Goal: Task Accomplishment & Management: Manage account settings

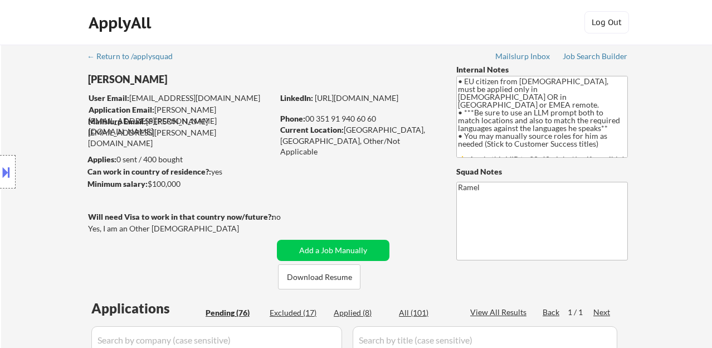
select select ""pending""
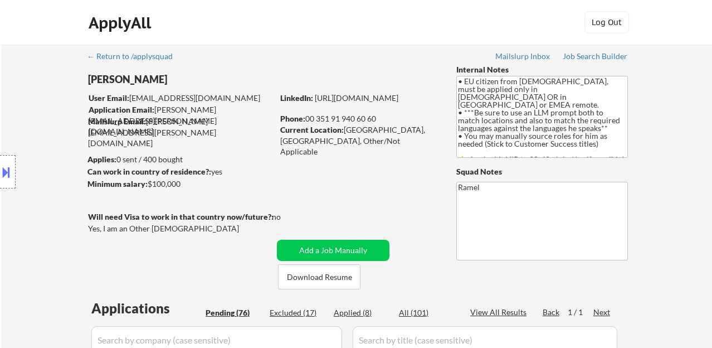
select select ""pending""
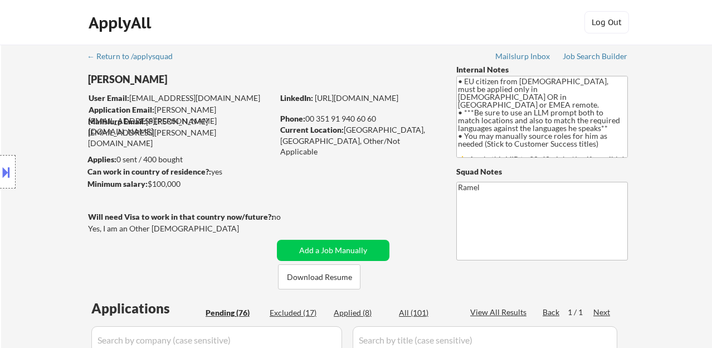
select select ""pending""
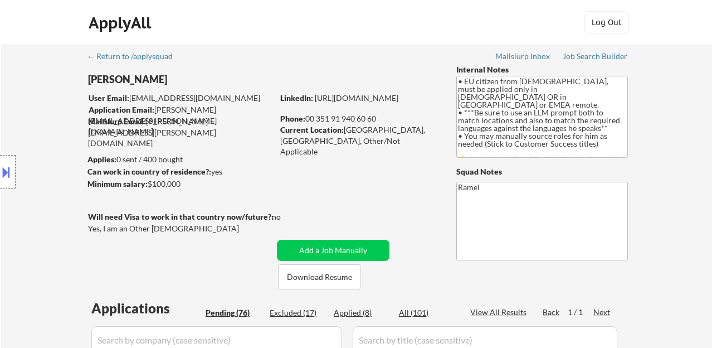
select select ""pending""
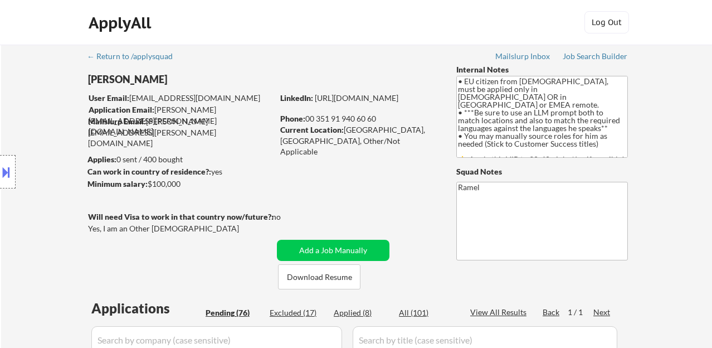
select select ""pending""
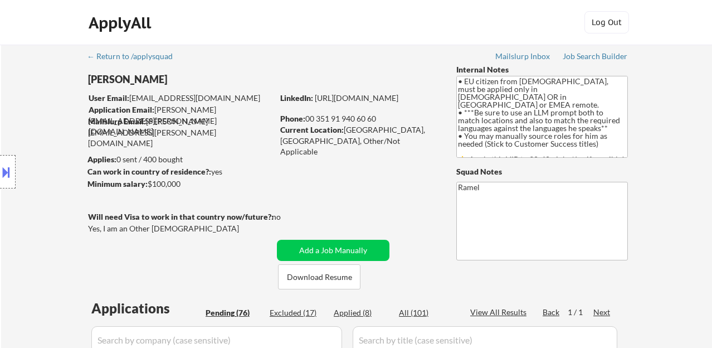
select select ""pending""
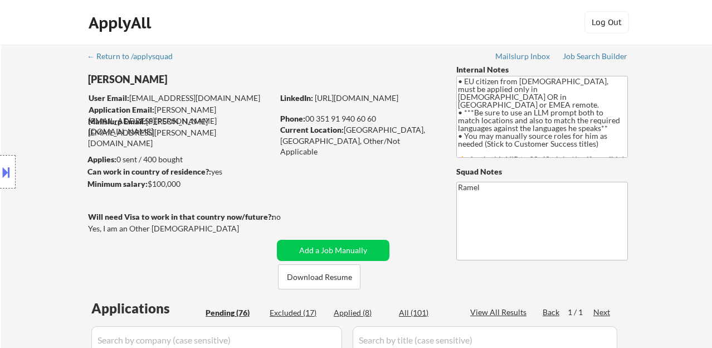
select select ""pending""
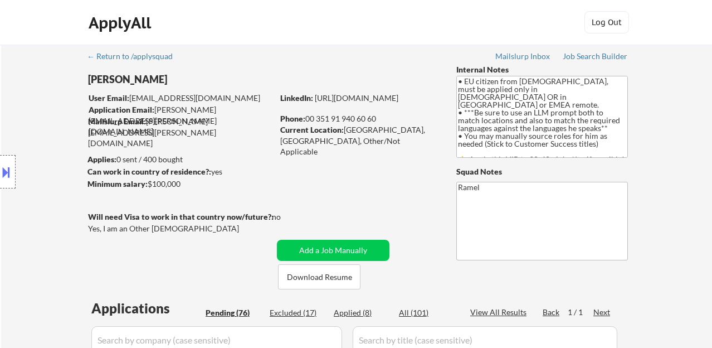
select select ""pending""
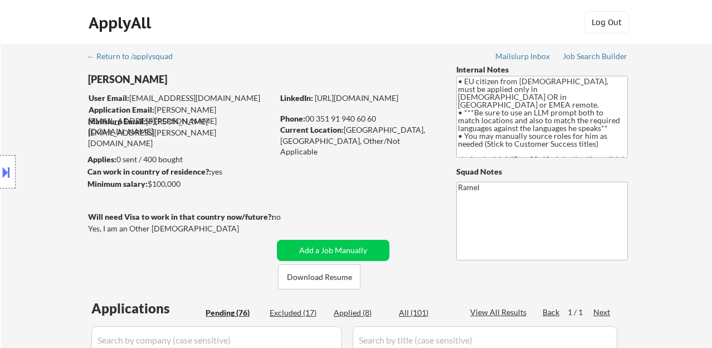
select select ""pending""
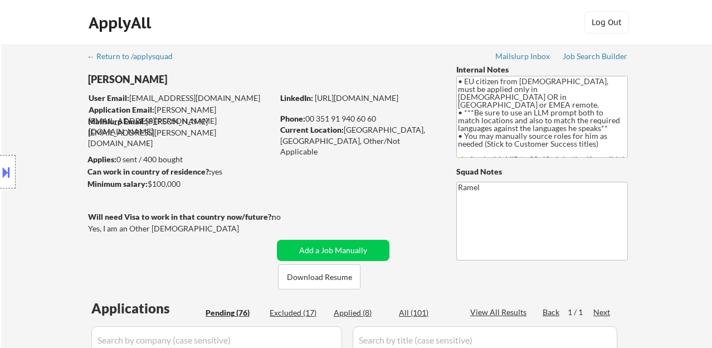
select select ""pending""
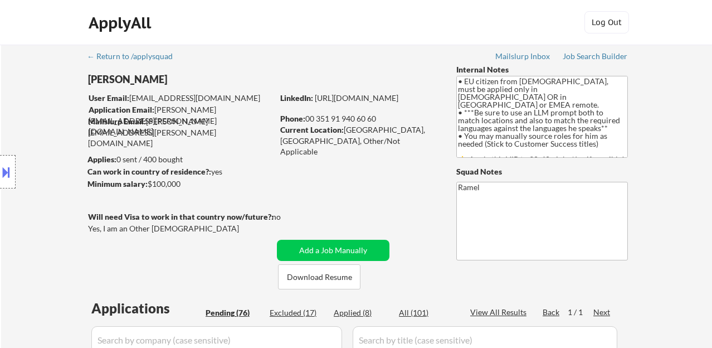
select select ""pending""
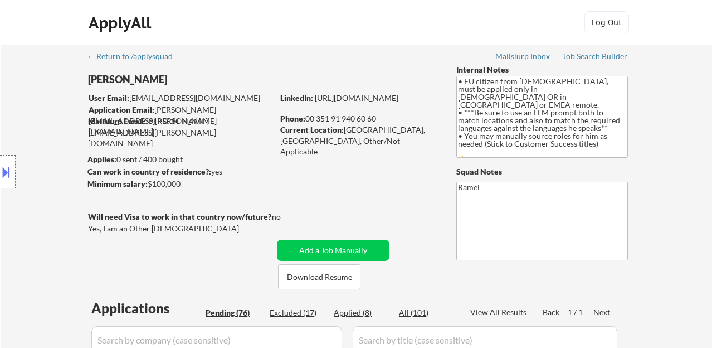
select select ""pending""
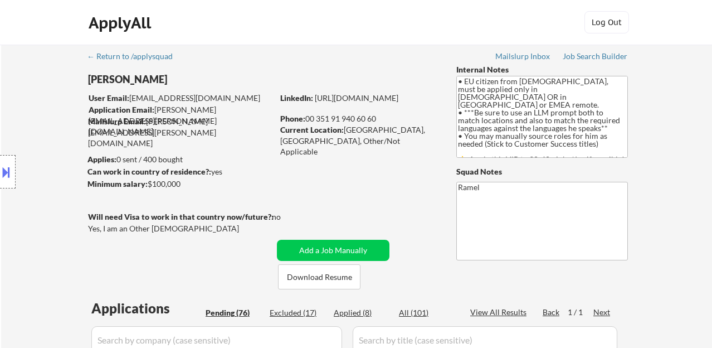
select select ""pending""
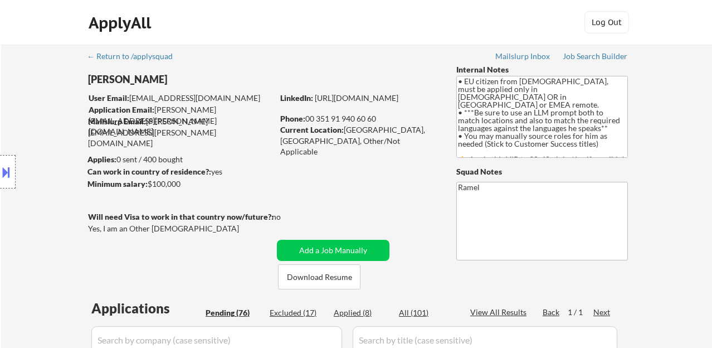
select select ""pending""
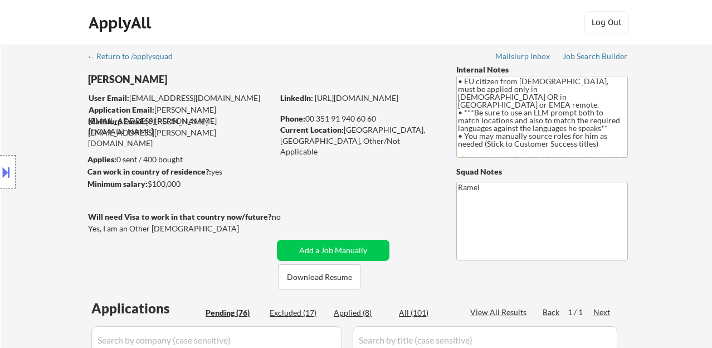
select select ""pending""
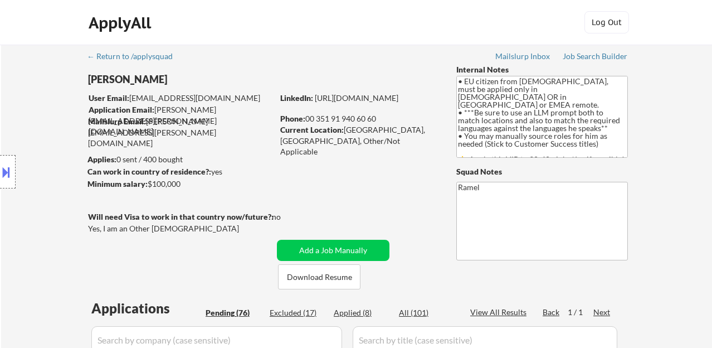
select select ""pending""
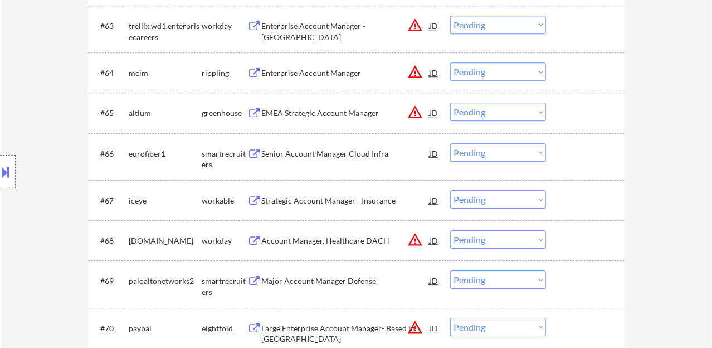
scroll to position [3051, 0]
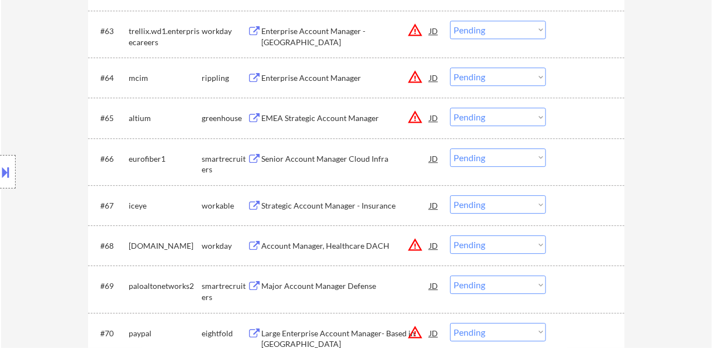
click at [329, 204] on div "Strategic Account Manager - Insurance" at bounding box center [345, 205] width 168 height 11
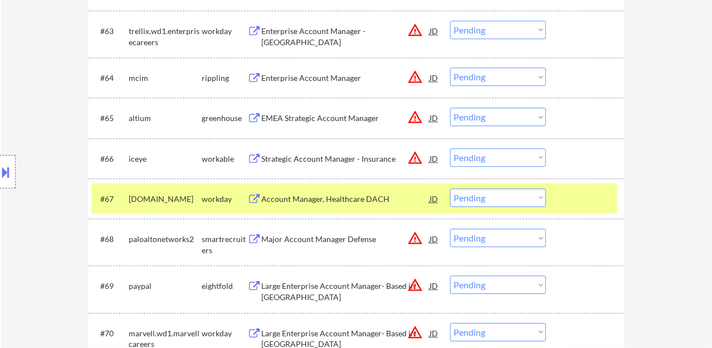
select select ""pending""
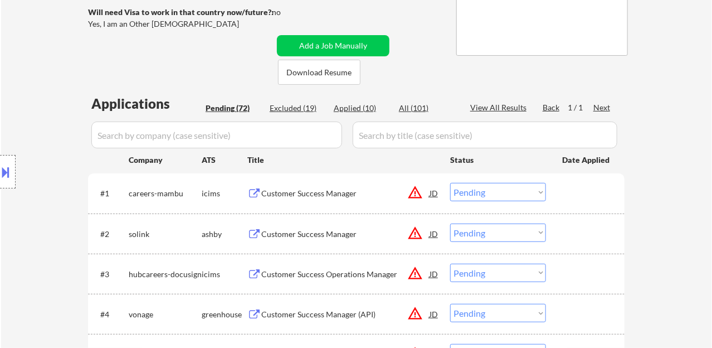
scroll to position [159, 0]
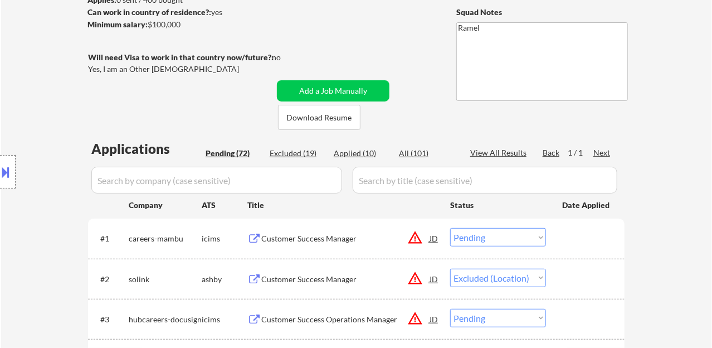
select select ""pending""
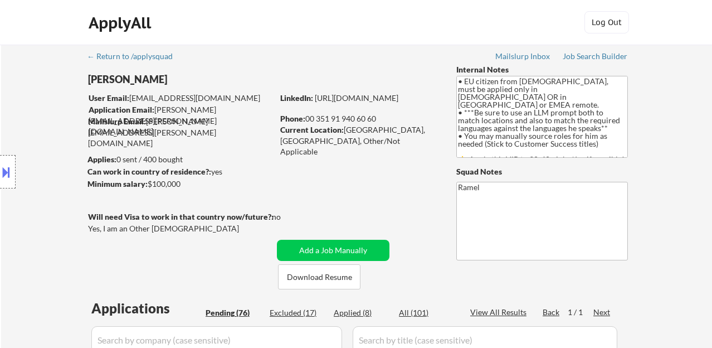
select select ""pending""
select select ""excluded__other_""
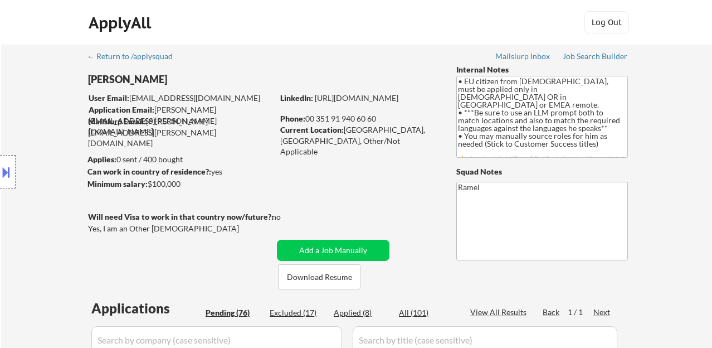
select select ""pending""
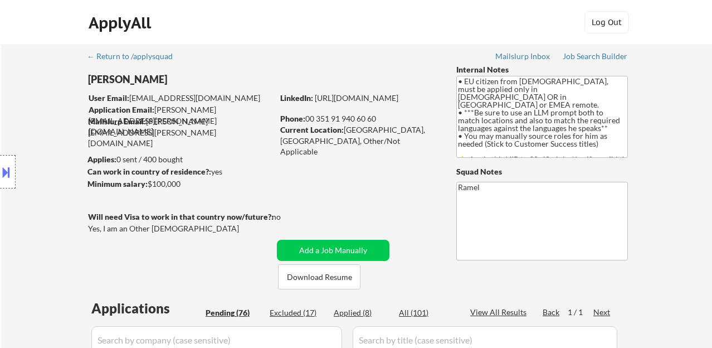
select select ""pending""
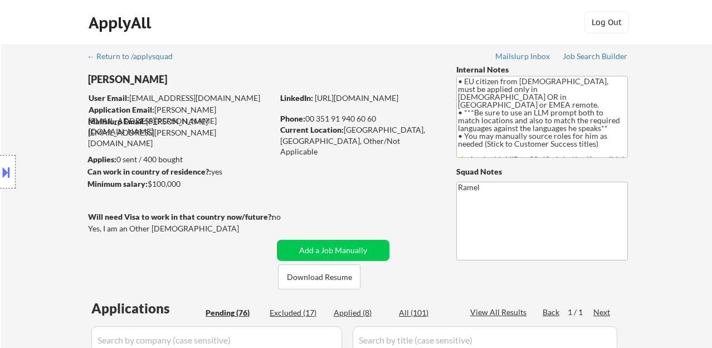
select select ""pending""
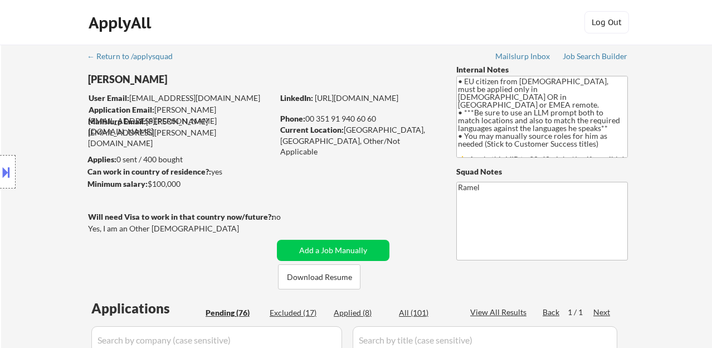
select select ""pending""
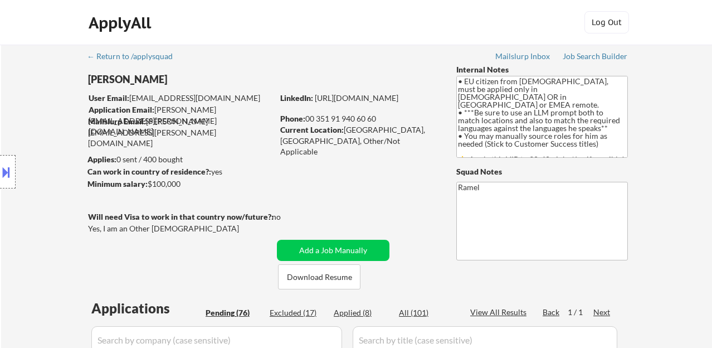
select select ""pending""
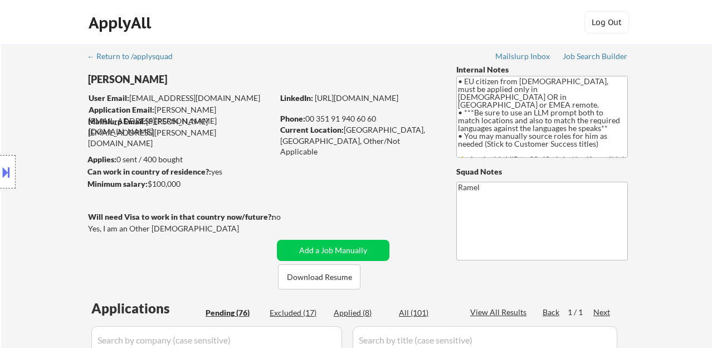
select select ""pending""
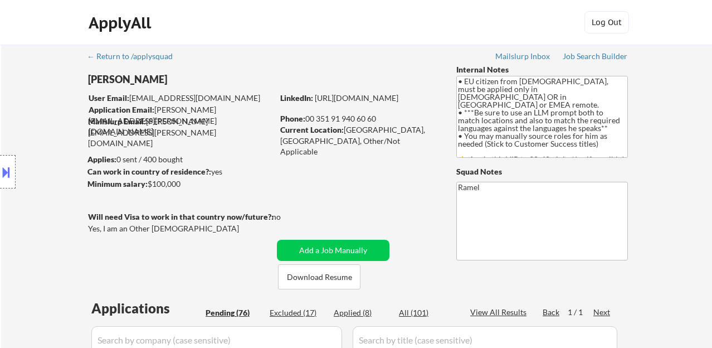
select select ""pending""
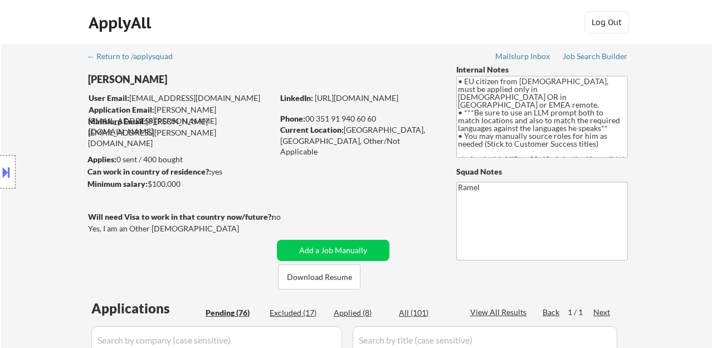
select select ""pending""
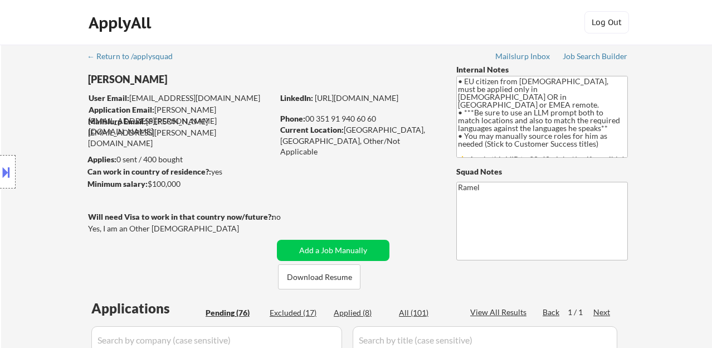
select select ""pending""
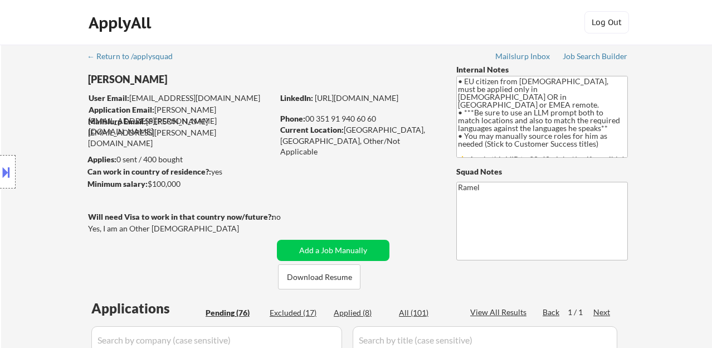
select select ""pending""
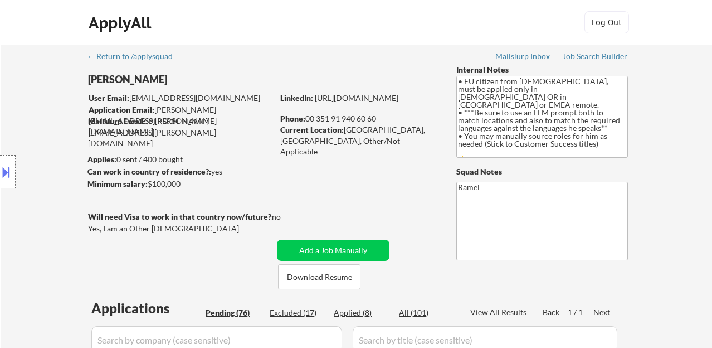
select select ""pending""
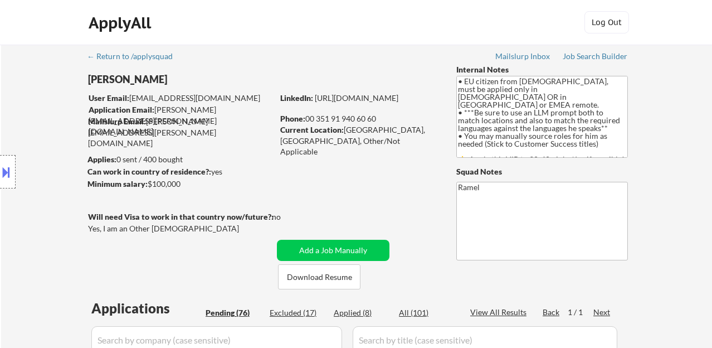
select select ""pending""
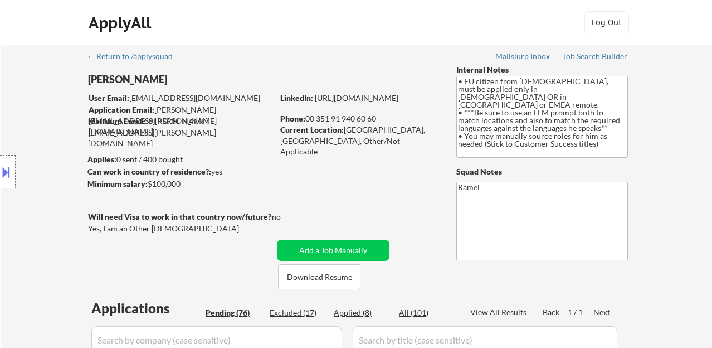
select select ""pending""
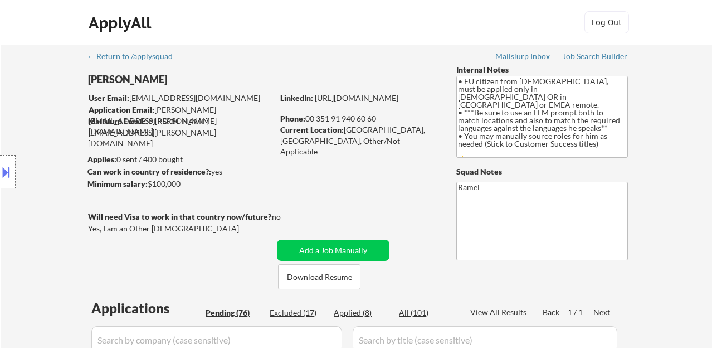
select select ""pending""
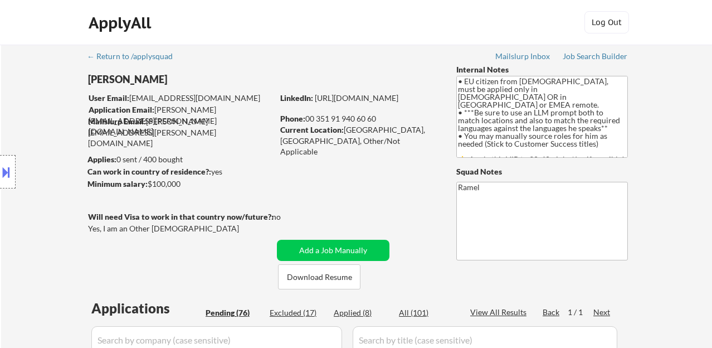
select select ""pending""
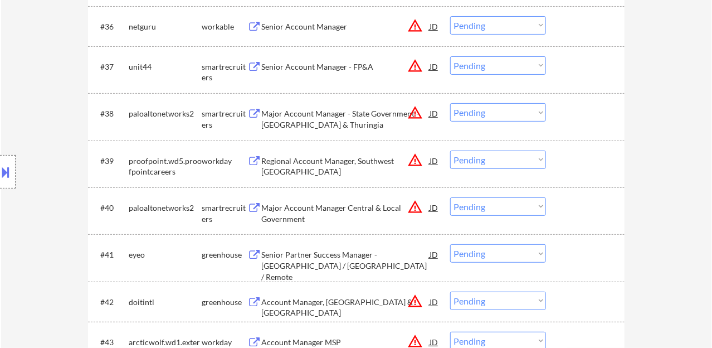
scroll to position [1968, 0]
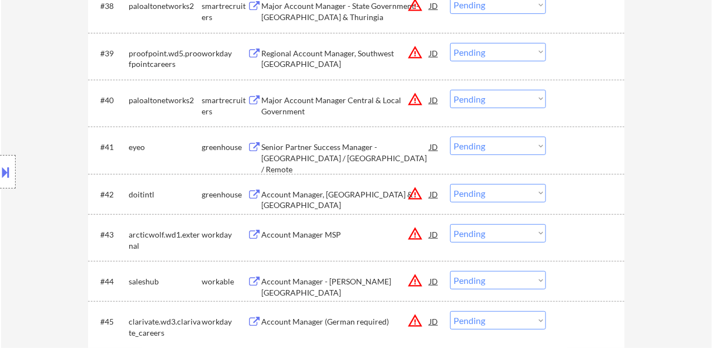
click at [334, 151] on div "Senior Partner Success Manager - [GEOGRAPHIC_DATA] / [GEOGRAPHIC_DATA] / Remote" at bounding box center [345, 158] width 168 height 33
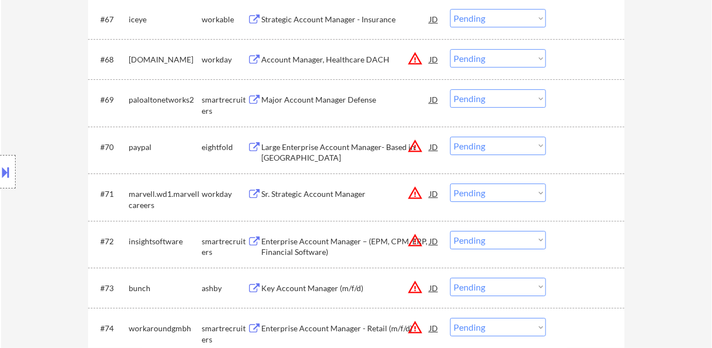
scroll to position [3027, 0]
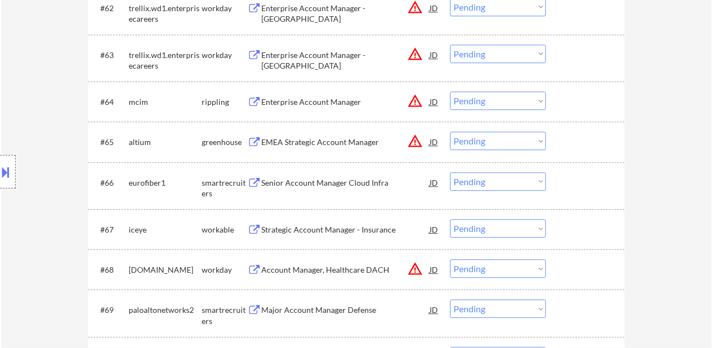
click at [306, 184] on div "Senior Account Manager Cloud Infra" at bounding box center [345, 182] width 168 height 11
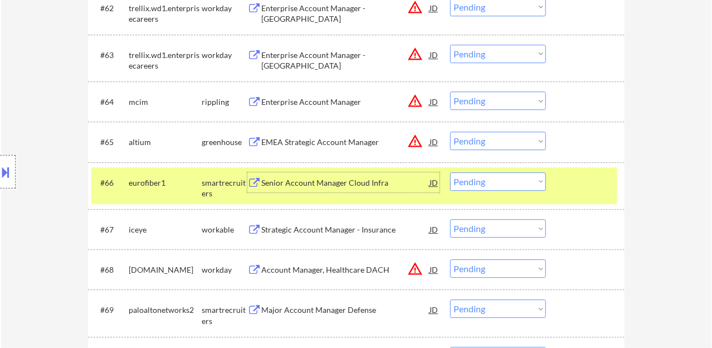
click at [499, 182] on select "Choose an option... Pending Applied Excluded (Questions) Excluded (Expired) Exc…" at bounding box center [498, 181] width 96 height 18
click at [450, 172] on select "Choose an option... Pending Applied Excluded (Questions) Excluded (Expired) Exc…" at bounding box center [498, 181] width 96 height 18
click at [365, 229] on div "Strategic Account Manager - Insurance" at bounding box center [345, 229] width 168 height 11
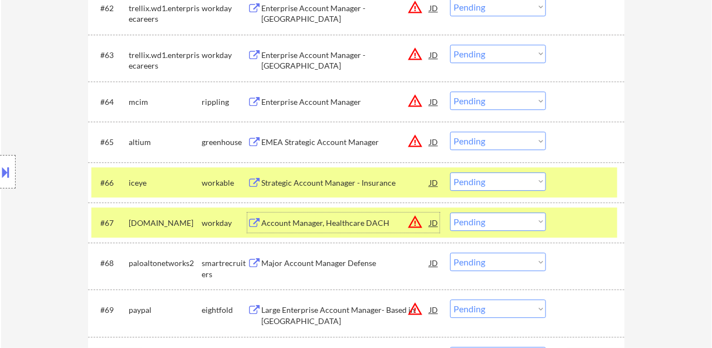
click at [495, 169] on div "#66 iceye workable Strategic Account Manager - Insurance JD warning_amber Choos…" at bounding box center [354, 182] width 526 height 30
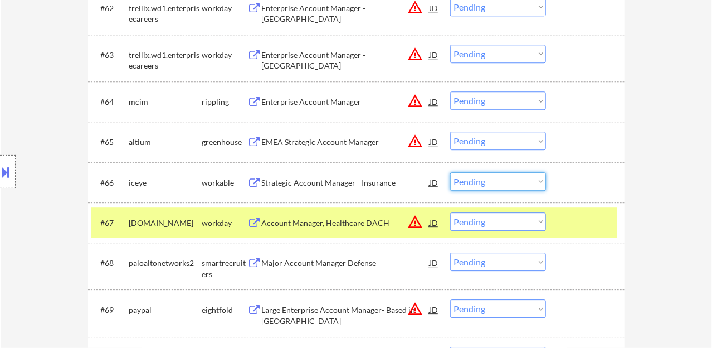
click at [497, 179] on select "Choose an option... Pending Applied Excluded (Questions) Excluded (Expired) Exc…" at bounding box center [498, 181] width 96 height 18
click at [450, 172] on select "Choose an option... Pending Applied Excluded (Questions) Excluded (Expired) Exc…" at bounding box center [498, 181] width 96 height 18
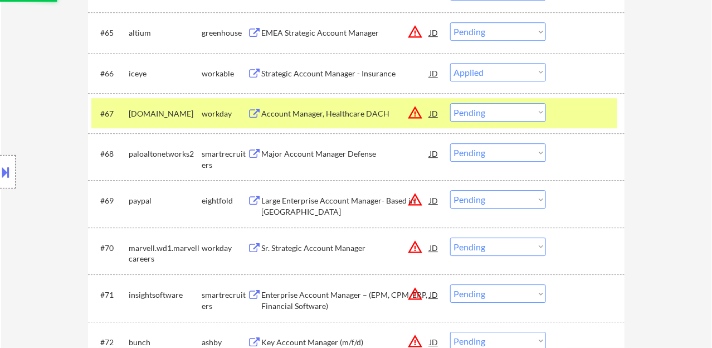
scroll to position [3138, 0]
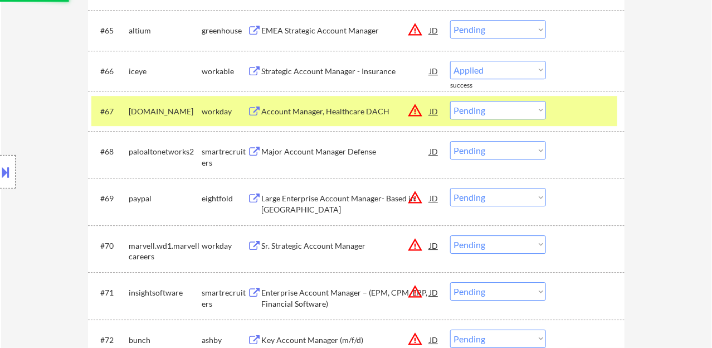
click at [330, 153] on div "Major Account Manager Defense" at bounding box center [345, 151] width 168 height 11
select select ""pending""
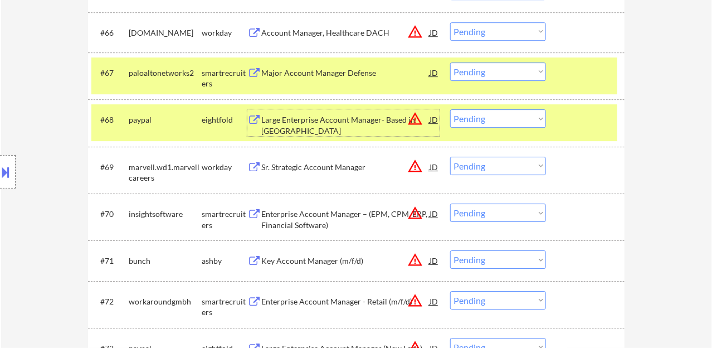
scroll to position [3194, 0]
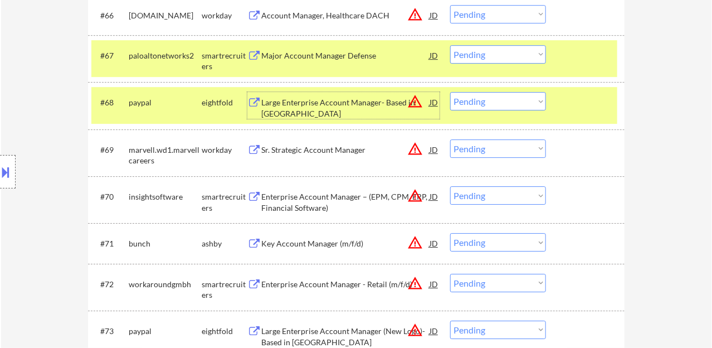
click at [352, 197] on div "Enterprise Account Manager – (EPM, CPM, ERP, Financial Software)" at bounding box center [345, 202] width 168 height 22
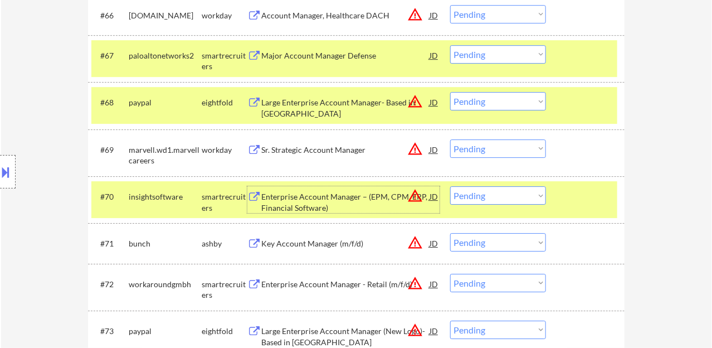
click at [489, 192] on select "Choose an option... Pending Applied Excluded (Questions) Excluded (Expired) Exc…" at bounding box center [498, 195] width 96 height 18
click at [450, 186] on select "Choose an option... Pending Applied Excluded (Questions) Excluded (Expired) Exc…" at bounding box center [498, 195] width 96 height 18
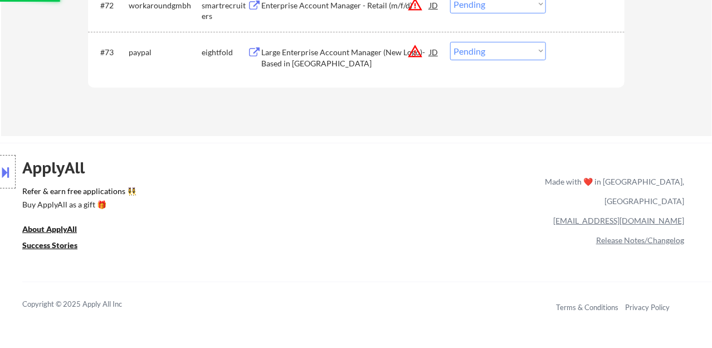
select select ""pending""
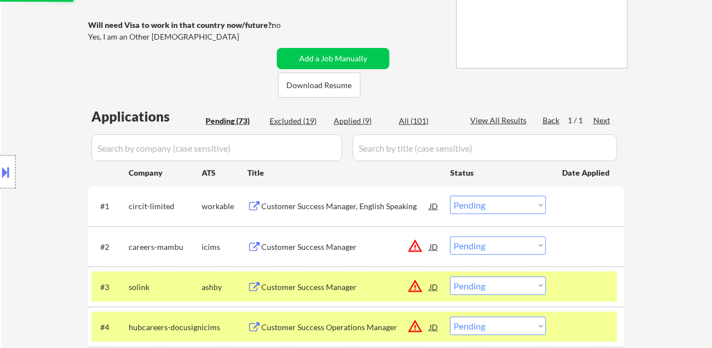
scroll to position [152, 0]
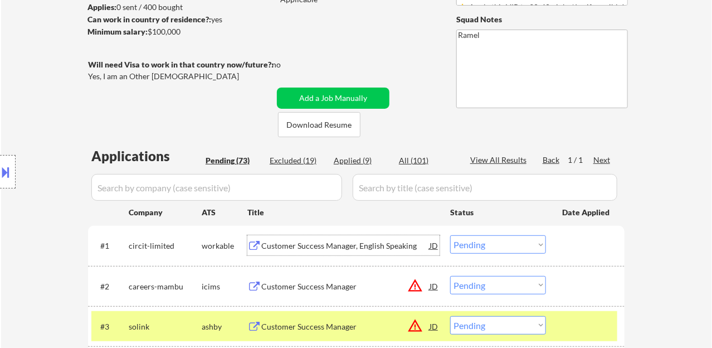
click at [347, 250] on div "Customer Success Manager, English Speaking" at bounding box center [345, 245] width 168 height 11
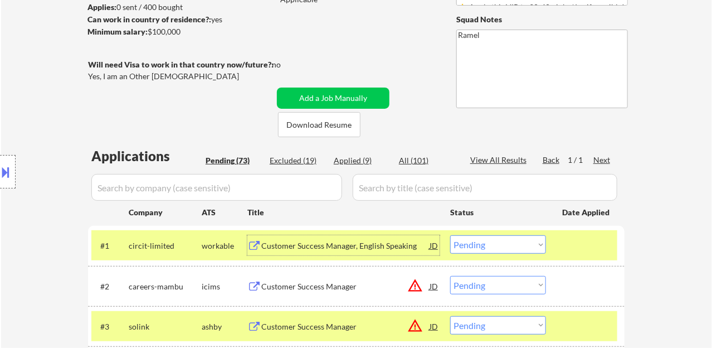
scroll to position [208, 0]
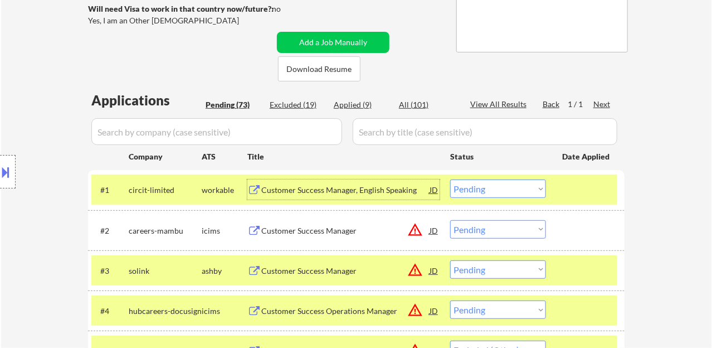
drag, startPoint x: 479, startPoint y: 190, endPoint x: 489, endPoint y: 196, distance: 11.3
click at [480, 190] on select "Choose an option... Pending Applied Excluded (Questions) Excluded (Expired) Exc…" at bounding box center [498, 188] width 96 height 18
click at [450, 179] on select "Choose an option... Pending Applied Excluded (Questions) Excluded (Expired) Exc…" at bounding box center [498, 188] width 96 height 18
select select ""pending""
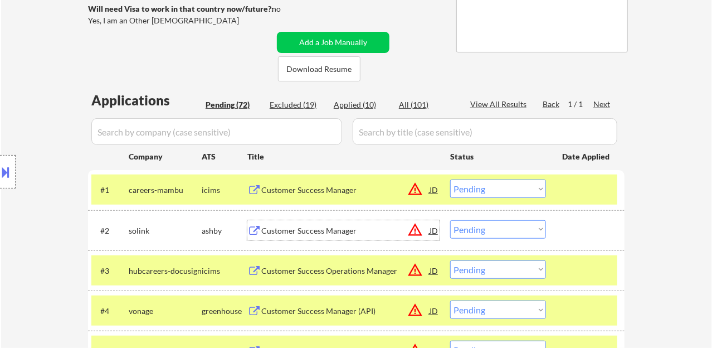
click at [321, 220] on div "Customer Success Manager" at bounding box center [345, 230] width 168 height 20
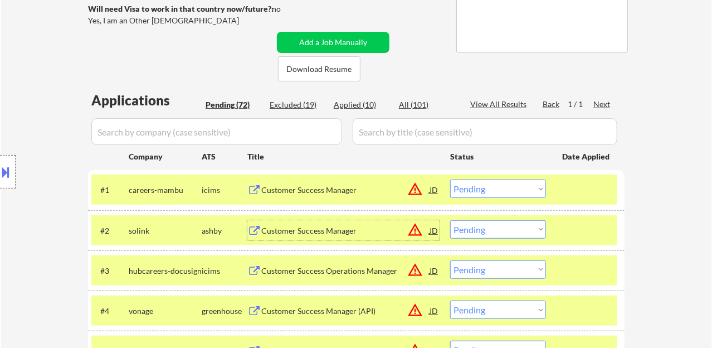
click at [497, 226] on select "Choose an option... Pending Applied Excluded (Questions) Excluded (Expired) Exc…" at bounding box center [498, 229] width 96 height 18
click at [450, 220] on select "Choose an option... Pending Applied Excluded (Questions) Excluded (Expired) Exc…" at bounding box center [498, 229] width 96 height 18
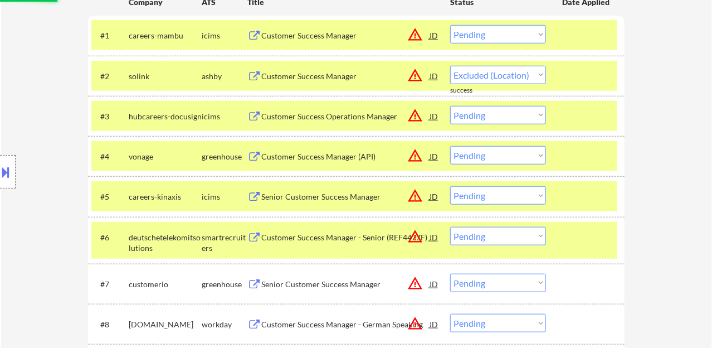
scroll to position [375, 0]
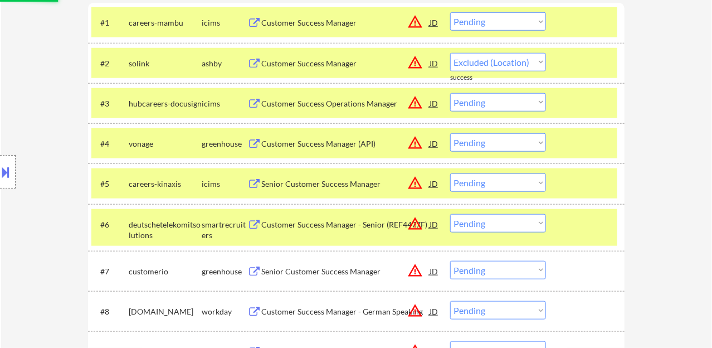
select select ""pending""
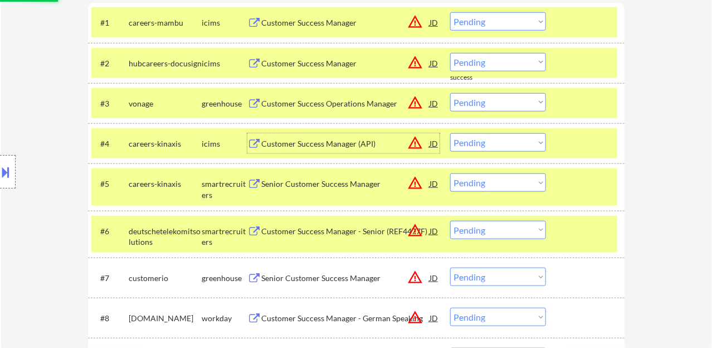
click at [316, 143] on div "Customer Success Manager (API)" at bounding box center [345, 143] width 168 height 11
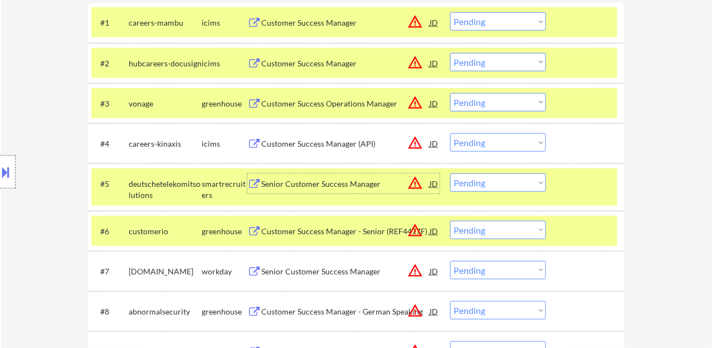
click at [319, 187] on div "Senior Customer Success Manager" at bounding box center [345, 183] width 168 height 11
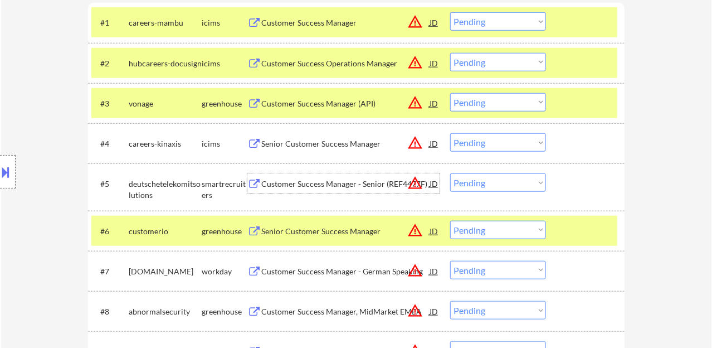
click at [484, 184] on select "Choose an option... Pending Applied Excluded (Questions) Excluded (Expired) Exc…" at bounding box center [498, 182] width 96 height 18
click at [450, 173] on select "Choose an option... Pending Applied Excluded (Questions) Excluded (Expired) Exc…" at bounding box center [498, 182] width 96 height 18
click at [308, 233] on div "Senior Customer Success Manager" at bounding box center [345, 231] width 168 height 11
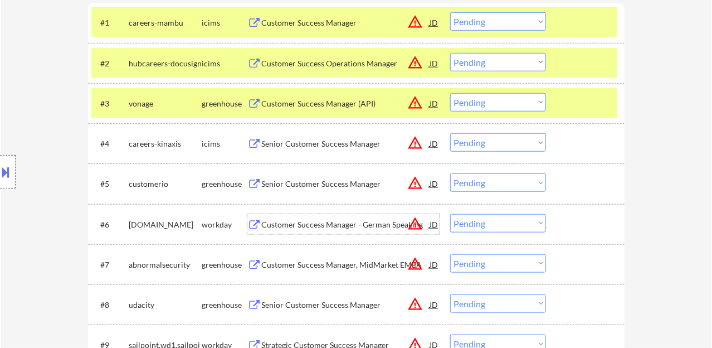
drag, startPoint x: 486, startPoint y: 184, endPoint x: 491, endPoint y: 186, distance: 6.0
click at [486, 184] on select "Choose an option... Pending Applied Excluded (Questions) Excluded (Expired) Exc…" at bounding box center [498, 182] width 96 height 18
click at [450, 173] on select "Choose an option... Pending Applied Excluded (Questions) Excluded (Expired) Exc…" at bounding box center [498, 182] width 96 height 18
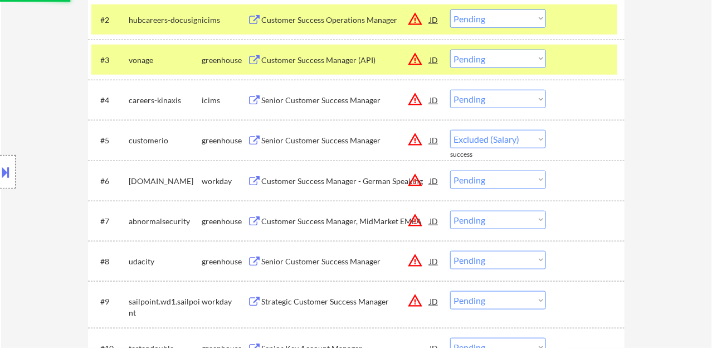
scroll to position [431, 0]
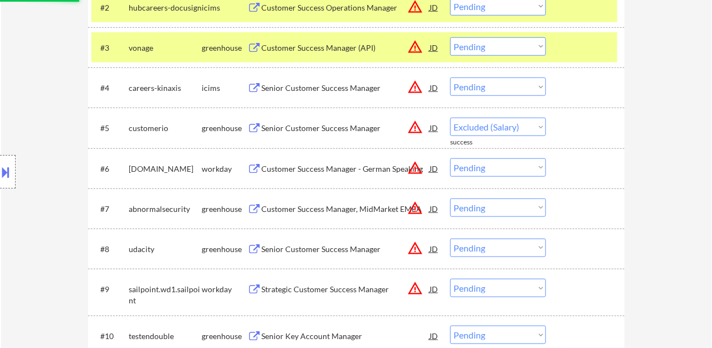
select select ""pending""
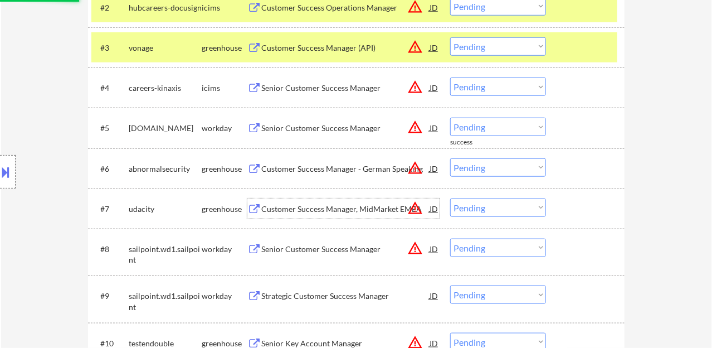
click at [326, 211] on div "Customer Success Manager, MidMarket EMEA" at bounding box center [345, 208] width 168 height 11
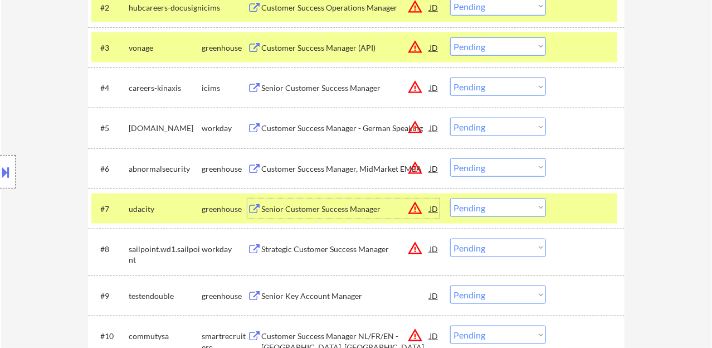
click at [483, 206] on select "Choose an option... Pending Applied Excluded (Questions) Excluded (Expired) Exc…" at bounding box center [498, 207] width 96 height 18
click at [450, 198] on select "Choose an option... Pending Applied Excluded (Questions) Excluded (Expired) Exc…" at bounding box center [498, 207] width 96 height 18
click at [499, 206] on select "Choose an option... Pending Applied Excluded (Questions) Excluded (Expired) Exc…" at bounding box center [498, 207] width 96 height 18
select select ""pending""
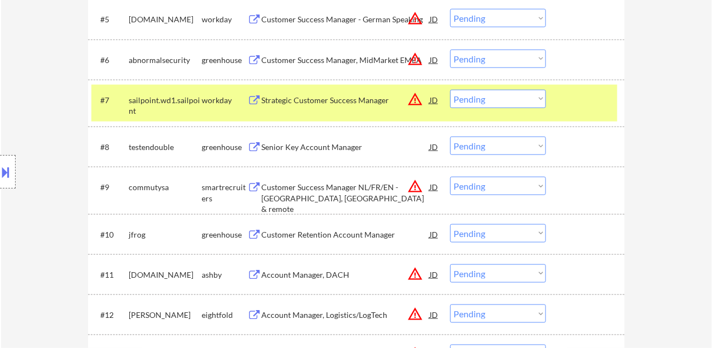
scroll to position [542, 0]
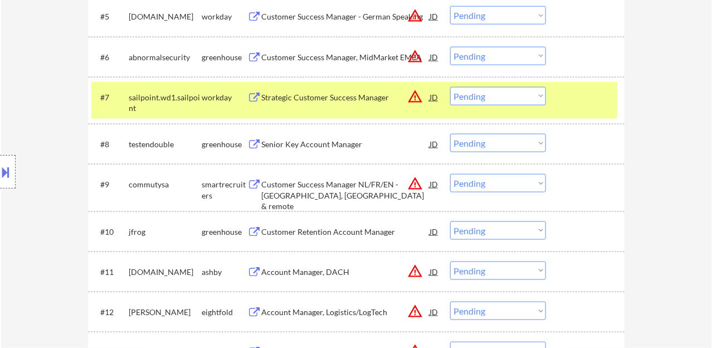
click at [323, 142] on div "Senior Key Account Manager" at bounding box center [345, 144] width 168 height 11
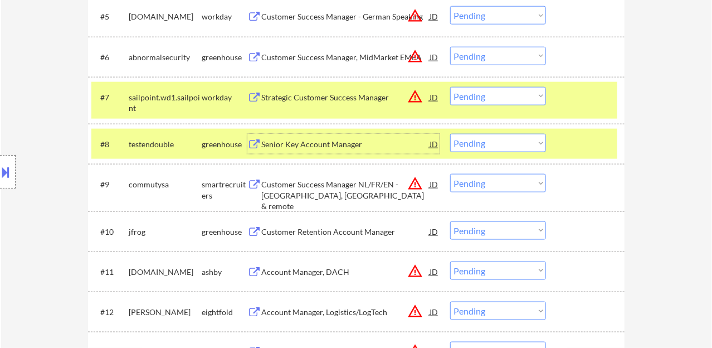
click at [435, 142] on div "JD" at bounding box center [433, 144] width 11 height 20
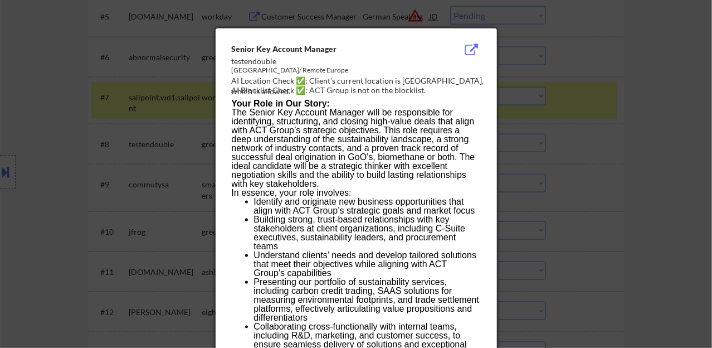
click at [354, 154] on p "The Senior Key Account Manager will be responsible for identifying, structuring…" at bounding box center [356, 148] width 248 height 80
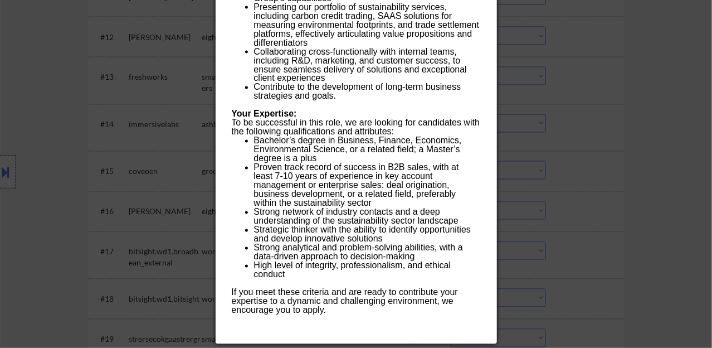
scroll to position [932, 0]
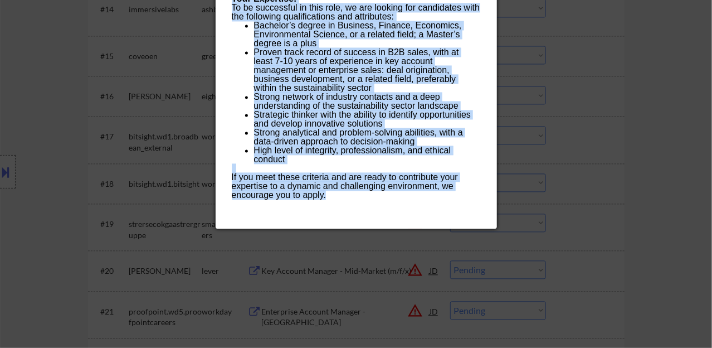
drag, startPoint x: 231, startPoint y: 46, endPoint x: 332, endPoint y: 198, distance: 182.0
copy div "Loremi Dol Sitamet Consect adipiscingel Seddoeius/ Tempor Incidi UT Laboreet Do…"
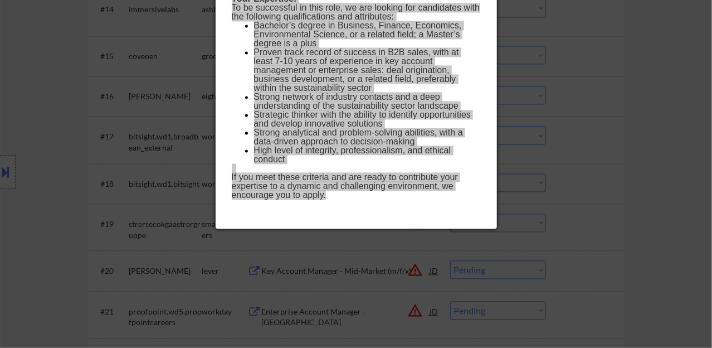
scroll to position [428, 0]
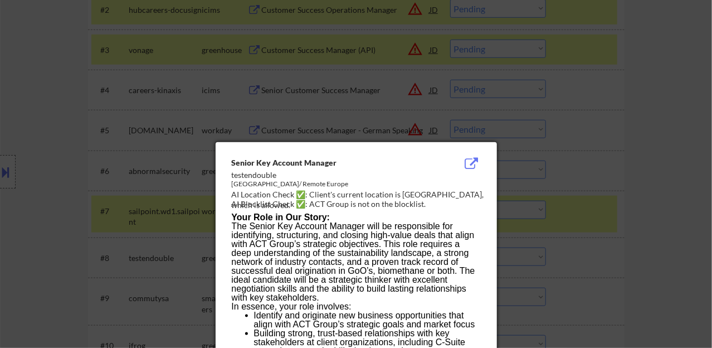
click at [611, 137] on div at bounding box center [356, 174] width 712 height 348
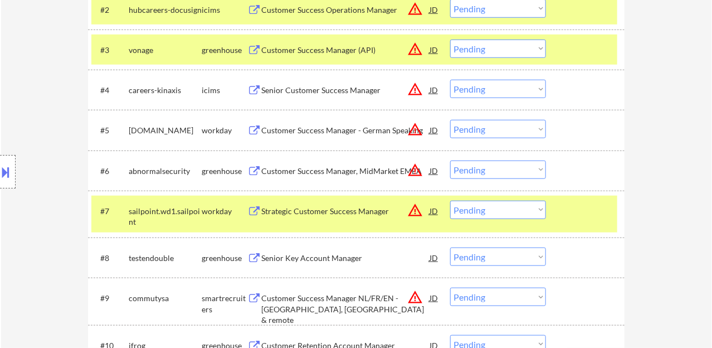
click at [476, 260] on select "Choose an option... Pending Applied Excluded (Questions) Excluded (Expired) Exc…" at bounding box center [498, 256] width 96 height 18
click at [450, 247] on select "Choose an option... Pending Applied Excluded (Questions) Excluded (Expired) Exc…" at bounding box center [498, 256] width 96 height 18
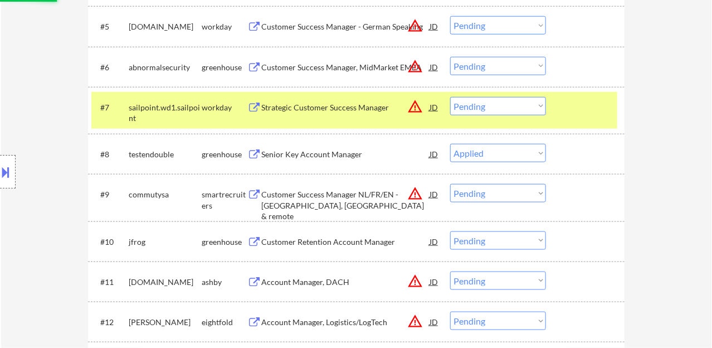
scroll to position [596, 0]
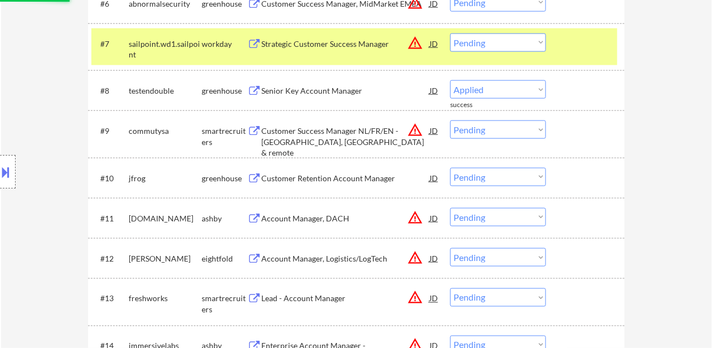
select select ""pending""
